Goal: Information Seeking & Learning: Learn about a topic

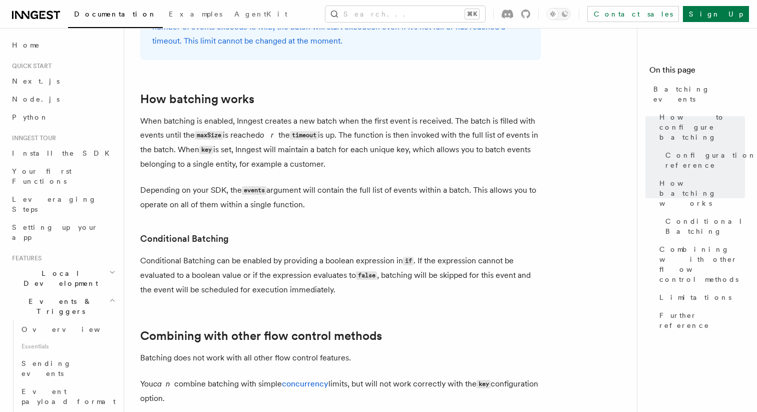
scroll to position [759, 0]
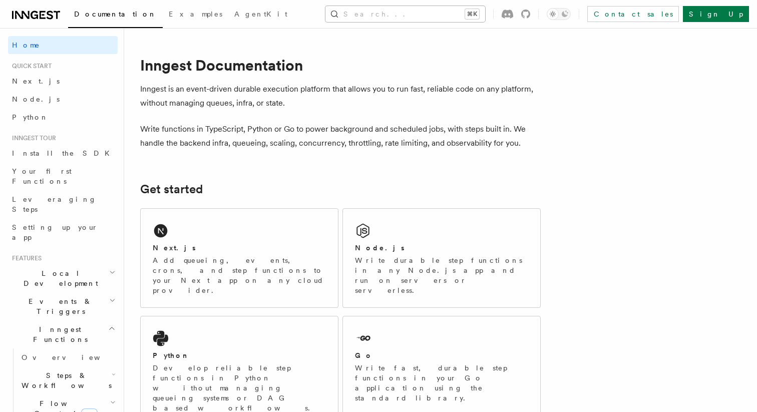
click at [409, 10] on button "Search... ⌘K" at bounding box center [405, 14] width 160 height 16
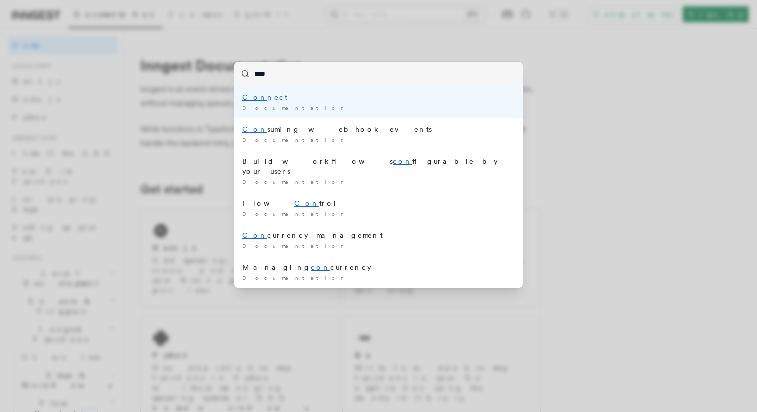
type input "*****"
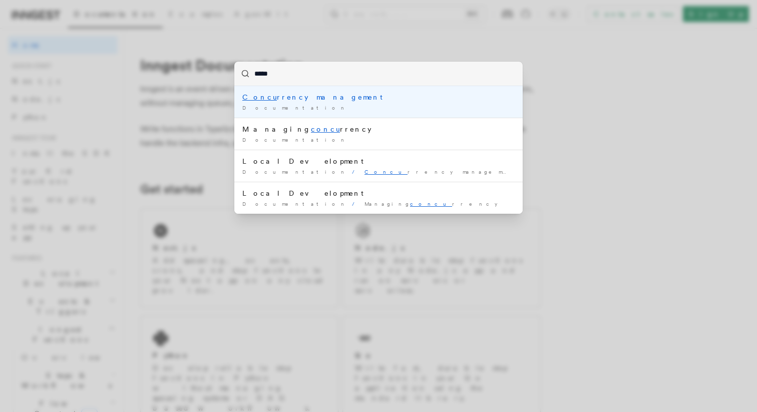
click at [306, 113] on li "Concu rrency management Documentation /" at bounding box center [378, 102] width 288 height 32
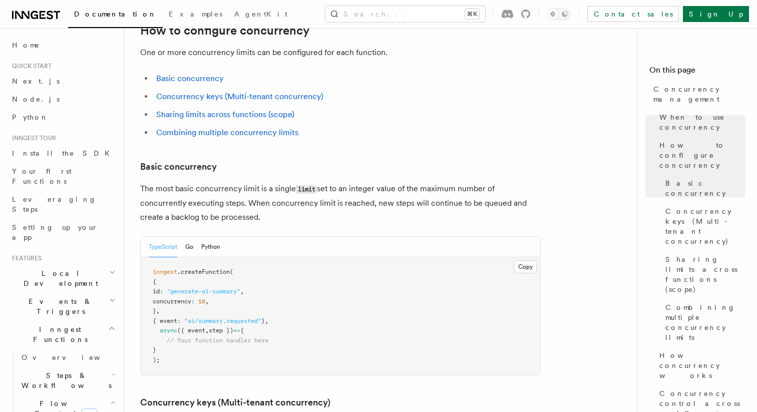
scroll to position [560, 0]
drag, startPoint x: 141, startPoint y: 164, endPoint x: 243, endPoint y: 166, distance: 101.6
click at [243, 182] on p "The most basic concurrency limit is a single limit set to an integer value of t…" at bounding box center [340, 203] width 400 height 43
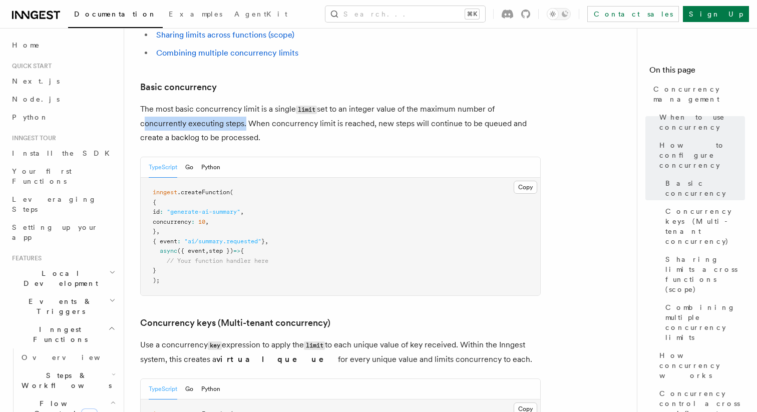
scroll to position [643, 0]
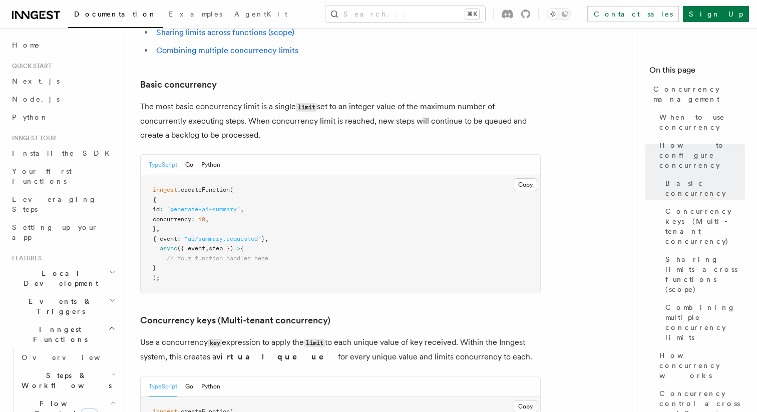
click at [272, 100] on p "The most basic concurrency limit is a single limit set to an integer value of t…" at bounding box center [340, 121] width 400 height 43
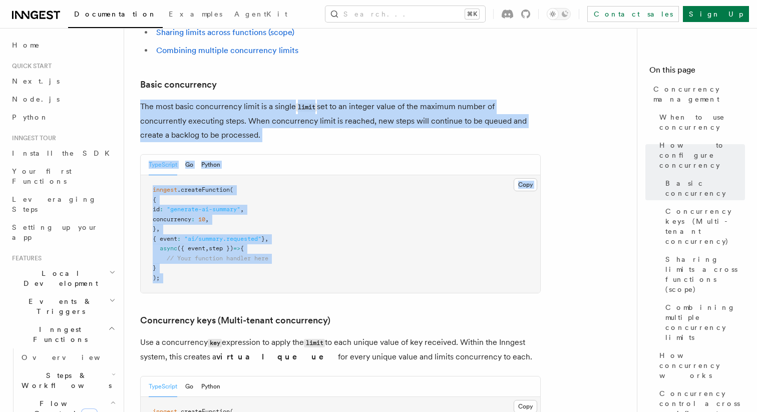
drag, startPoint x: 140, startPoint y: 65, endPoint x: 416, endPoint y: 259, distance: 337.6
